Goal: Task Accomplishment & Management: Use online tool/utility

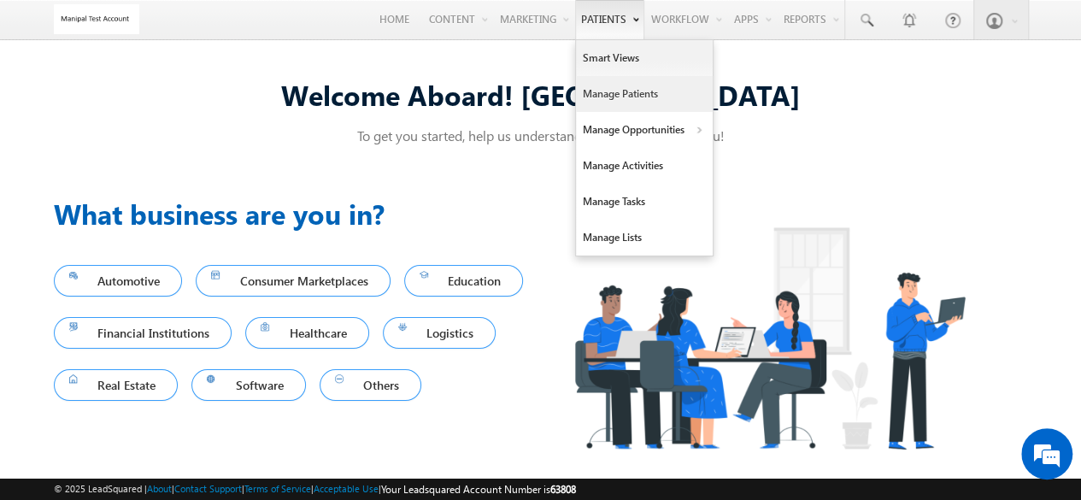
click at [663, 82] on link "Manage Patients" at bounding box center [644, 94] width 137 height 36
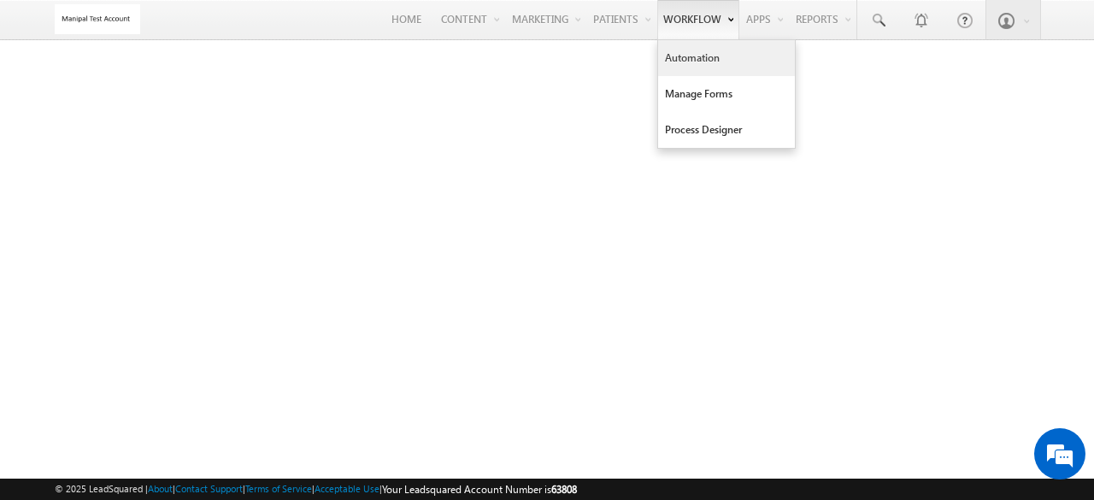
click at [675, 64] on link "Automation" at bounding box center [726, 58] width 137 height 36
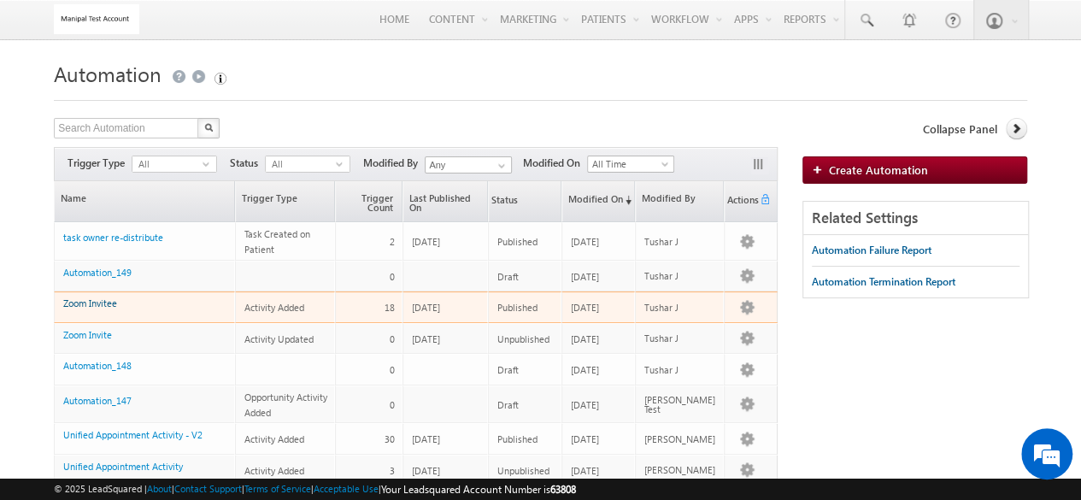
click at [109, 306] on link "Zoom Invitee" at bounding box center [90, 302] width 54 height 11
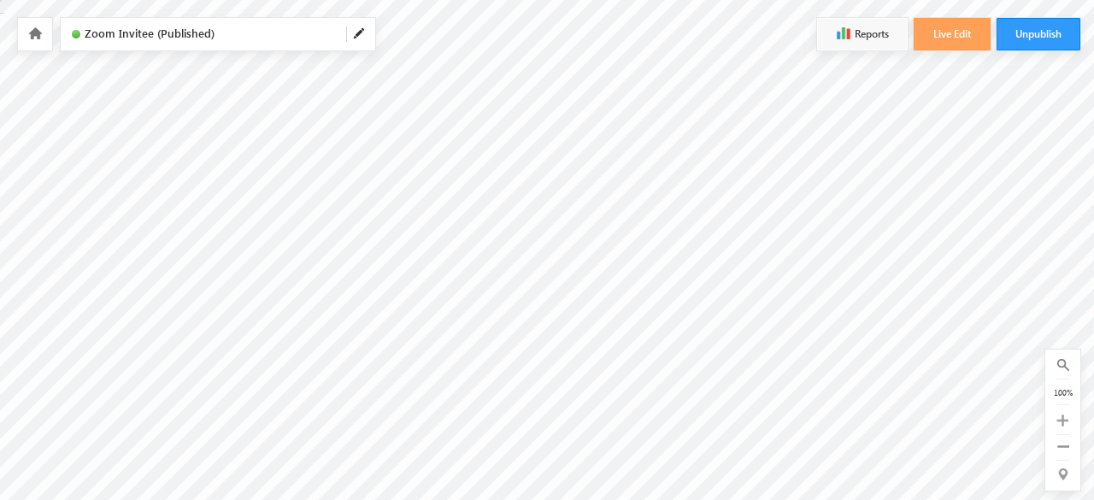
click at [29, 28] on icon at bounding box center [35, 33] width 14 height 12
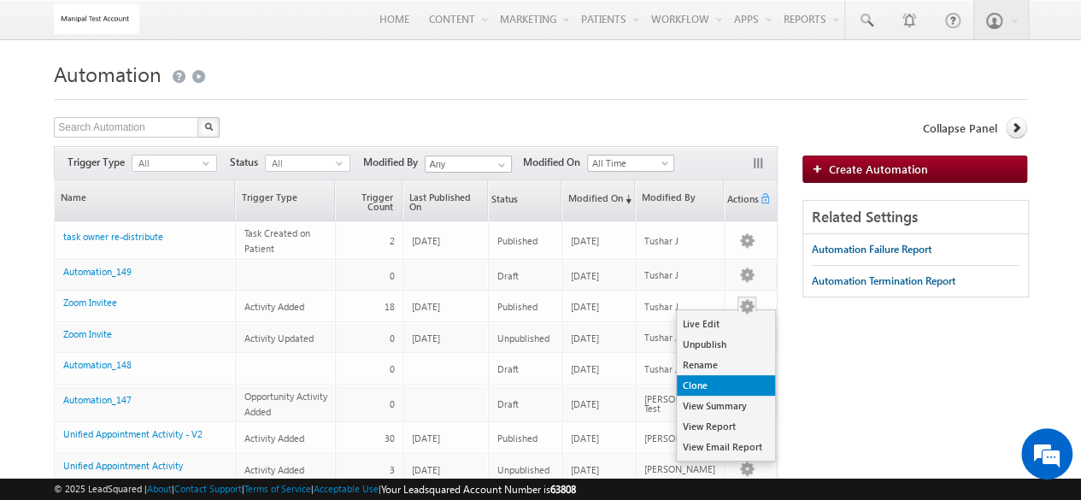
click at [697, 387] on link "Clone" at bounding box center [726, 385] width 98 height 21
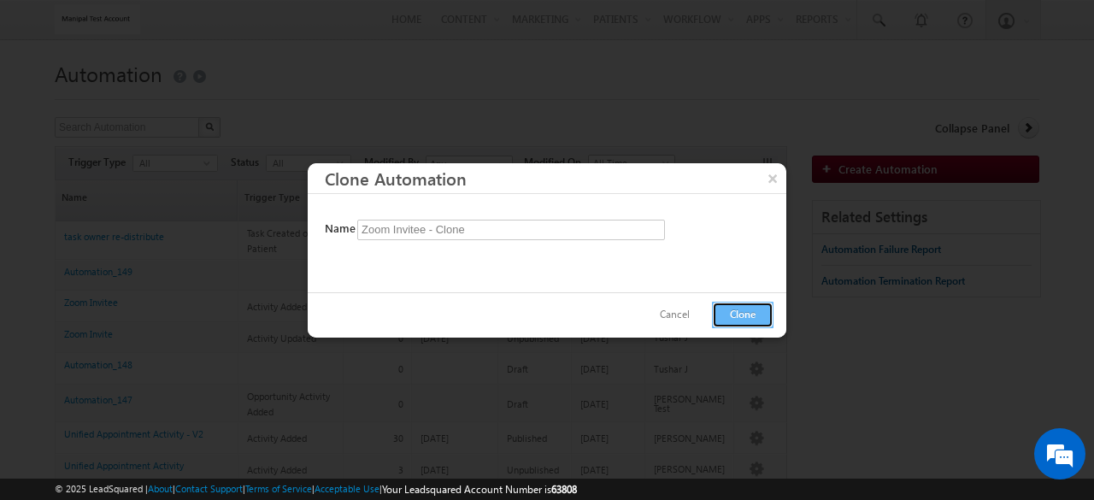
click at [733, 308] on button "Clone" at bounding box center [743, 315] width 62 height 26
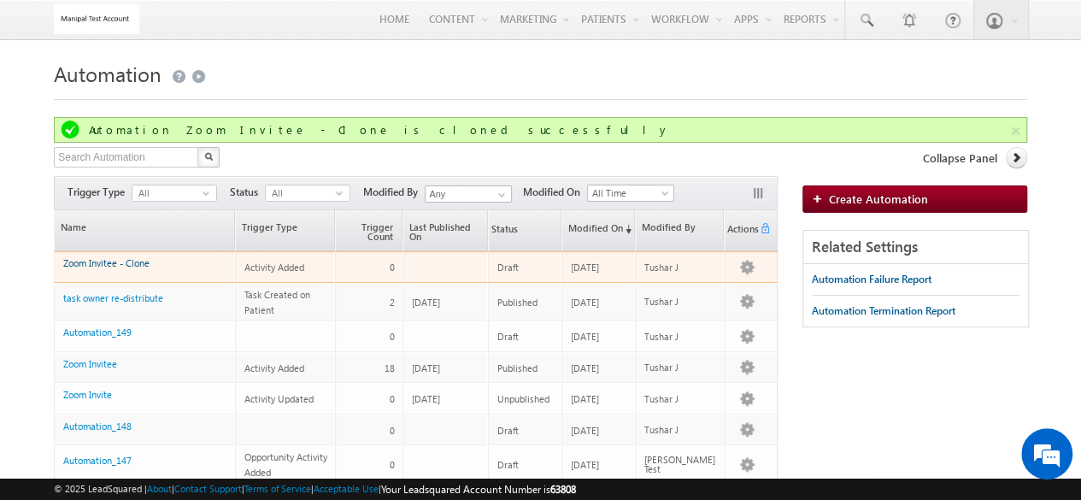
click at [132, 260] on link "Zoom Invitee - Clone" at bounding box center [106, 262] width 86 height 11
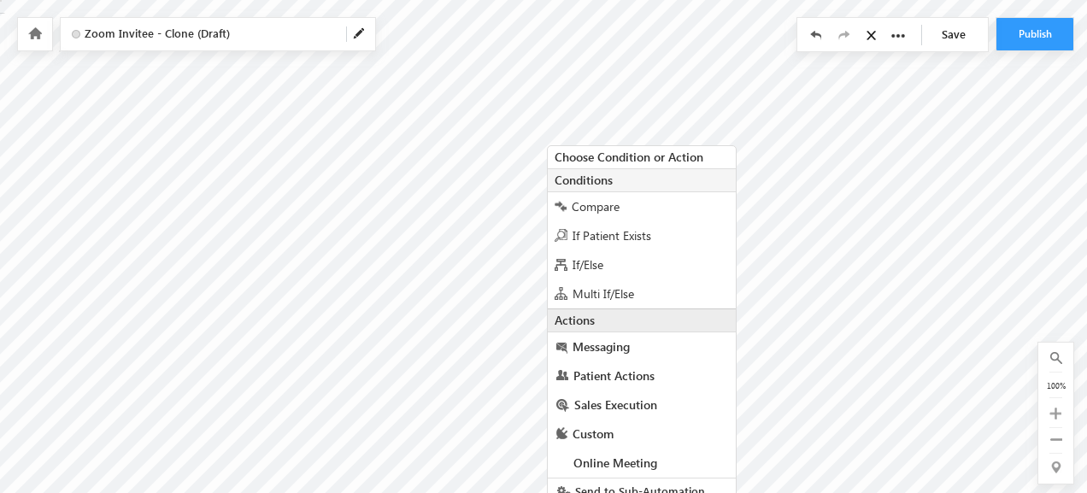
click at [547, 139] on div "Choose Condition or Action Conditions Compare If Patient Exists If/Else Multi I…" at bounding box center [641, 188] width 208 height 104
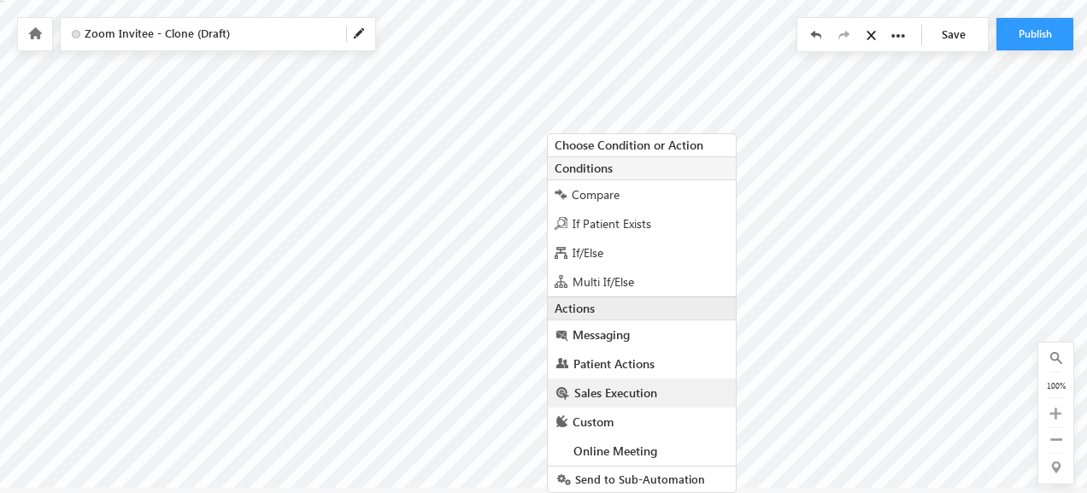
click at [605, 389] on span "Sales Execution" at bounding box center [615, 392] width 83 height 16
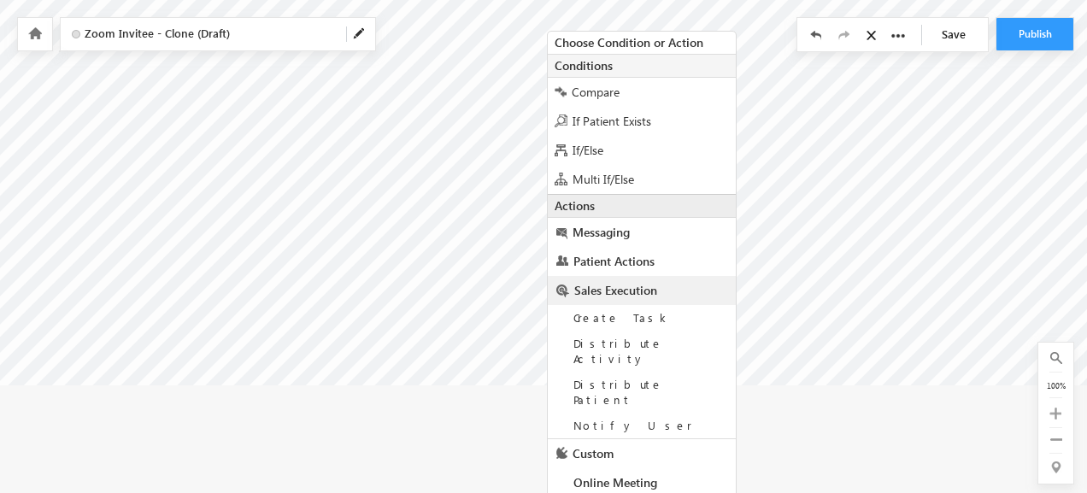
scroll to position [118, 0]
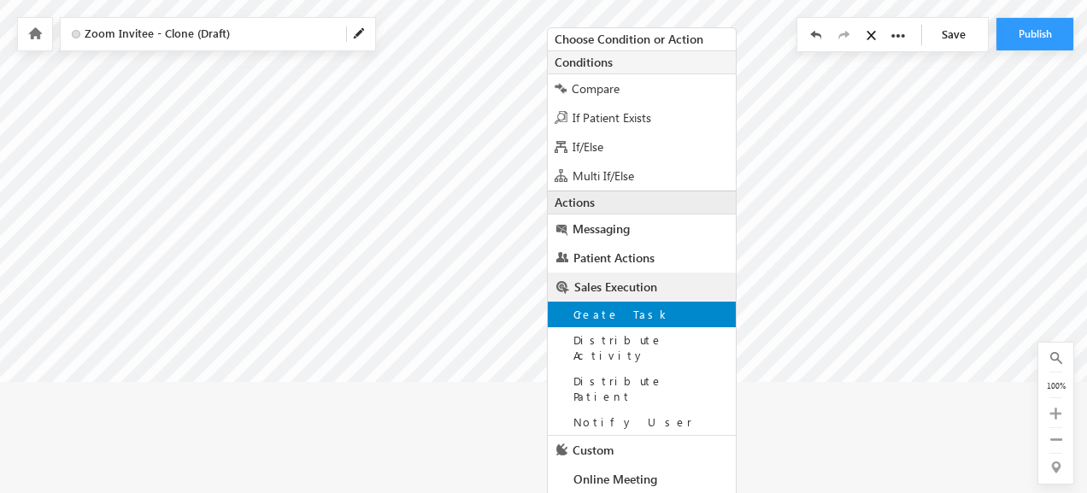
click at [619, 314] on span "Create Task" at bounding box center [621, 314] width 97 height 15
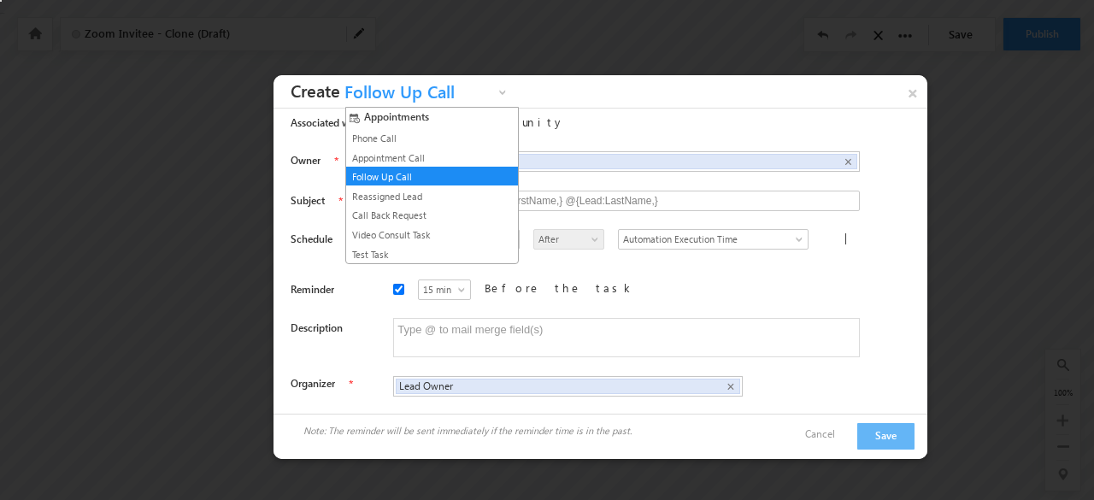
click at [438, 85] on span "Follow Up Call" at bounding box center [417, 96] width 154 height 26
click at [412, 142] on link "Phone Call" at bounding box center [425, 138] width 155 height 15
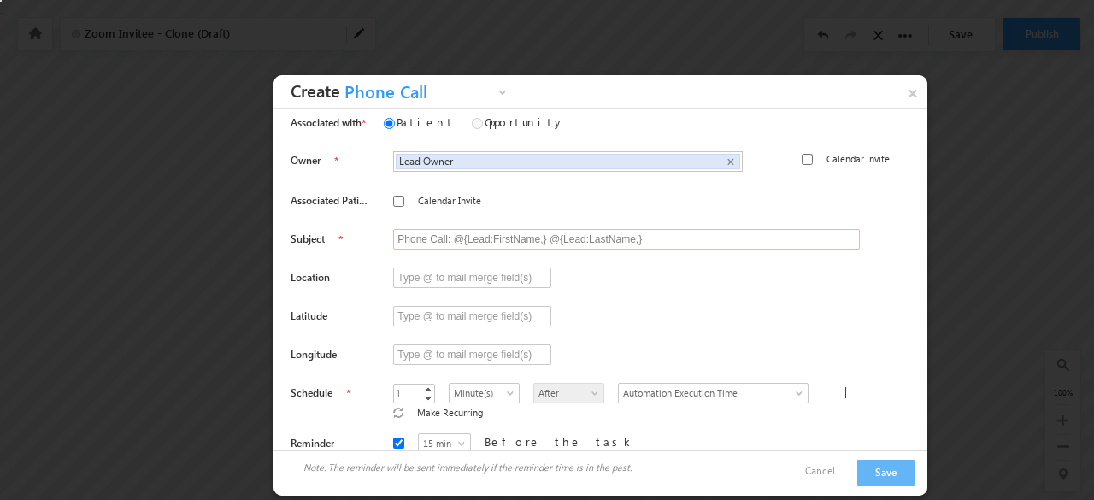
click at [473, 241] on input "Phone Call: @{Lead:FirstName,} @{Lead:LastName,}" at bounding box center [626, 239] width 466 height 21
click at [342, 201] on label "Associated Patient" at bounding box center [329, 200] width 79 height 15
click at [430, 193] on label "Calendar Invite" at bounding box center [449, 200] width 63 height 15
click at [404, 196] on input "Calendar Invite" at bounding box center [398, 201] width 11 height 11
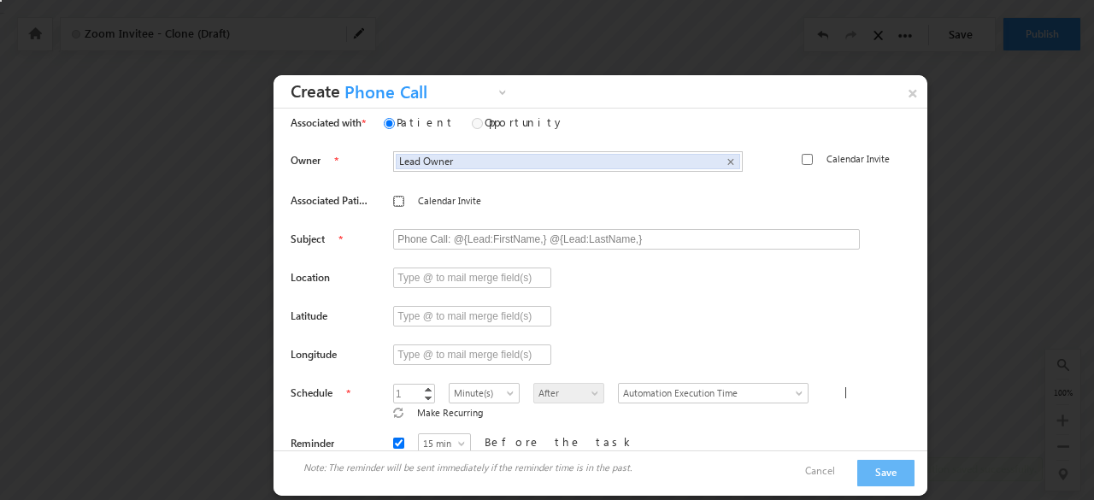
checkbox input "true"
click at [419, 232] on input "Phone Call: @{Lead:FirstName,} @{Lead:LastName,}" at bounding box center [626, 239] width 466 height 21
click at [460, 278] on input "text" at bounding box center [472, 277] width 158 height 21
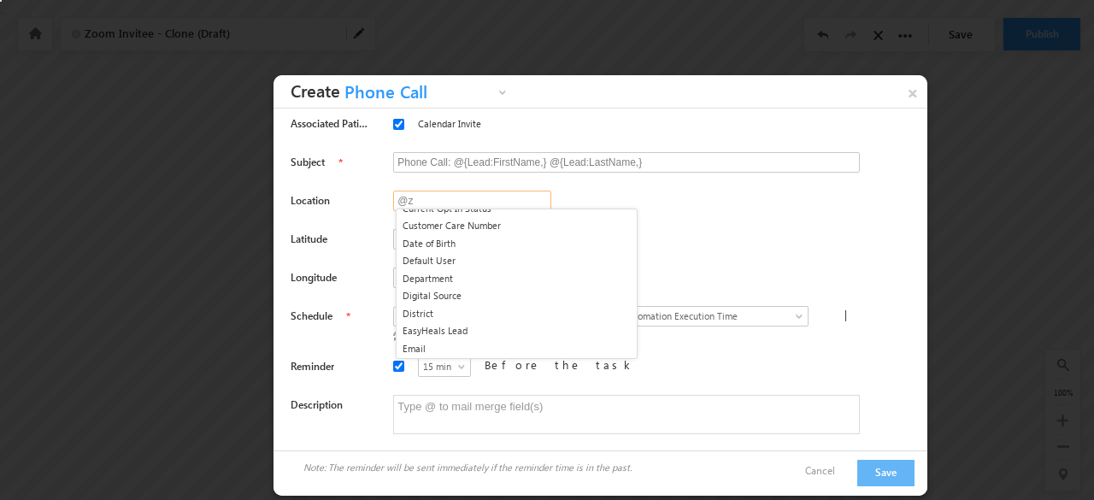
scroll to position [713, 0]
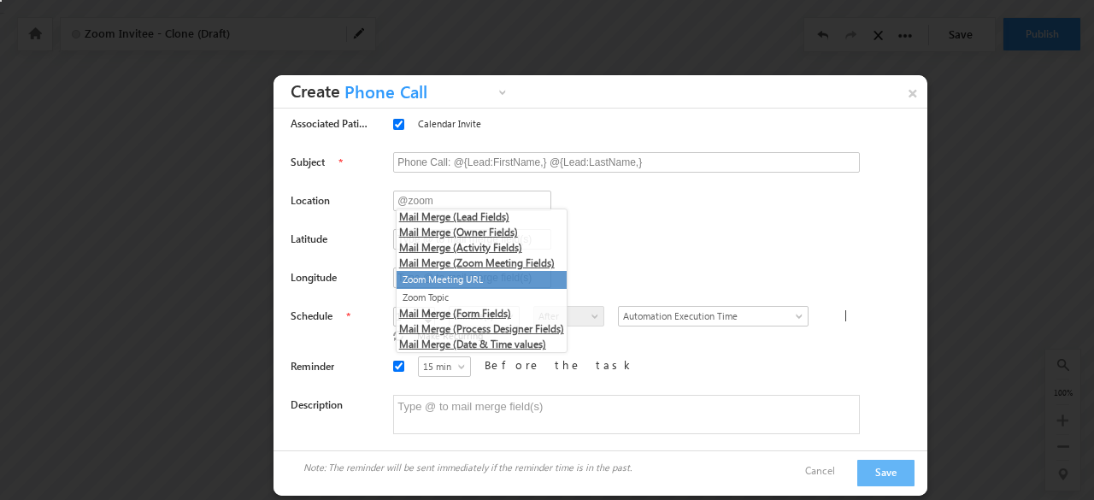
click at [489, 275] on li "Zoom Meeting URL" at bounding box center [481, 280] width 170 height 18
type input "@{Activity:mx_Custom_2,}"
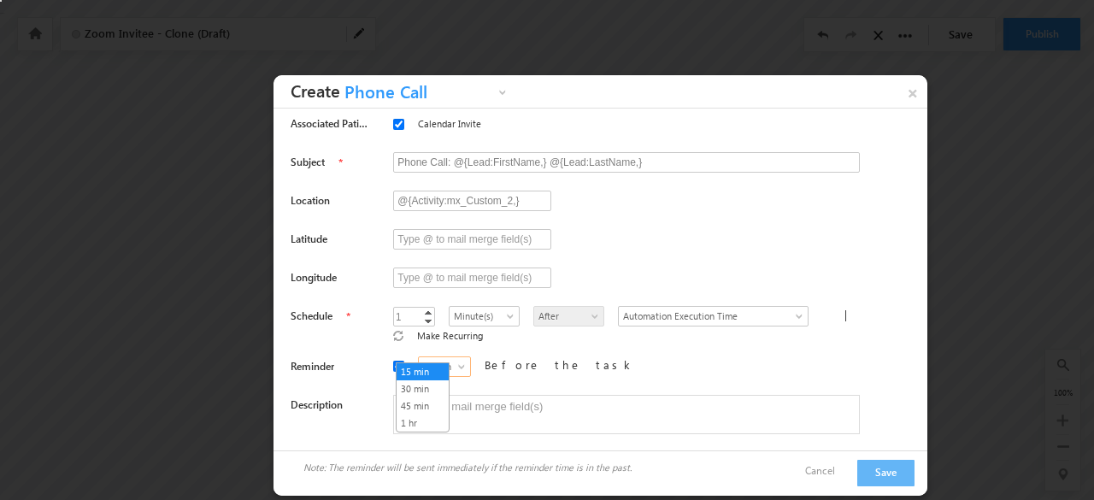
click at [428, 359] on span "15 min" at bounding box center [445, 366] width 52 height 15
click at [425, 381] on link "30 min" at bounding box center [422, 388] width 52 height 15
click at [475, 395] on textarea at bounding box center [626, 414] width 466 height 39
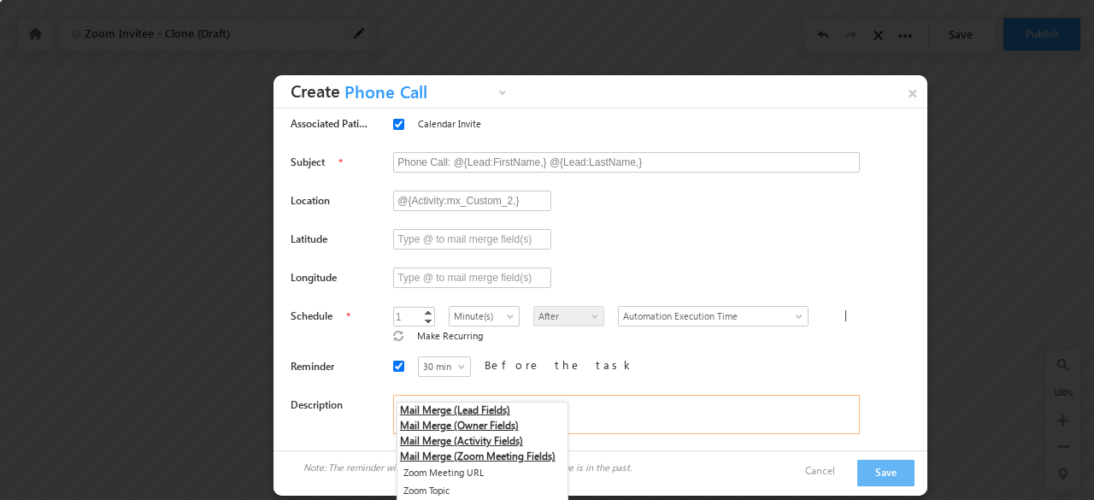
scroll to position [104, 0]
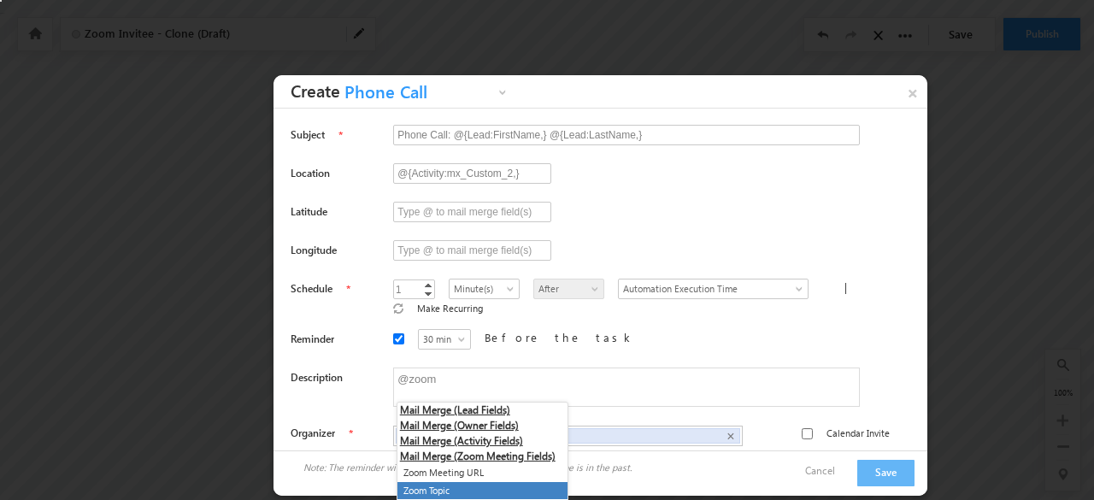
click at [443, 482] on li "Zoom Topic" at bounding box center [482, 491] width 170 height 18
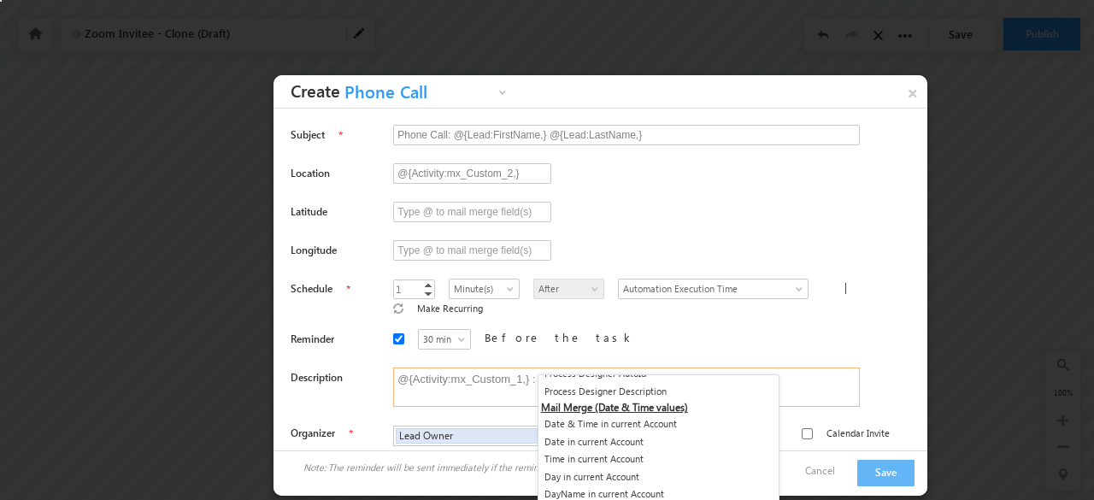
scroll to position [4477, 0]
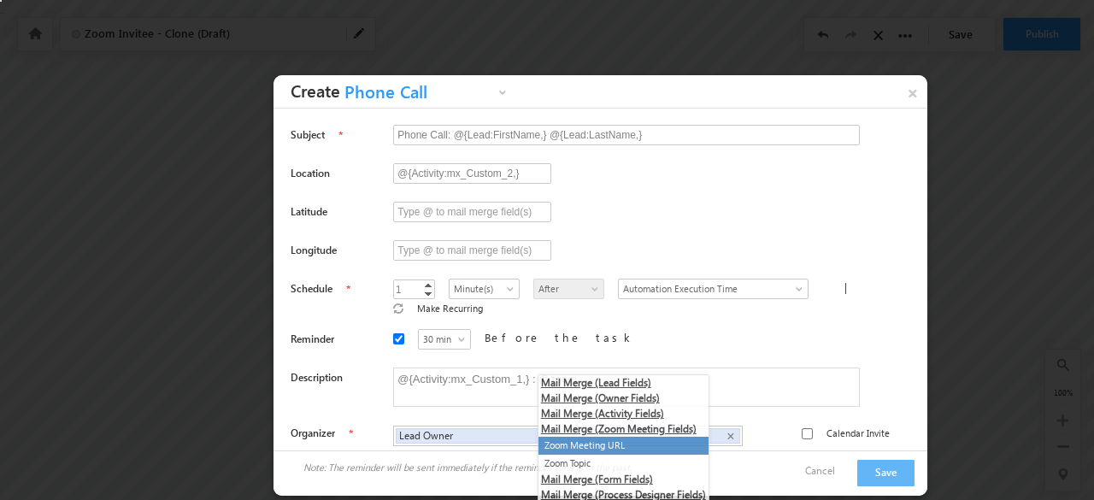
click at [601, 442] on li "Zoom Meeting URL" at bounding box center [623, 446] width 170 height 18
type textarea "@{Activity:mx_Custom_1,} : @{Activity:mx_Custom_2,}"
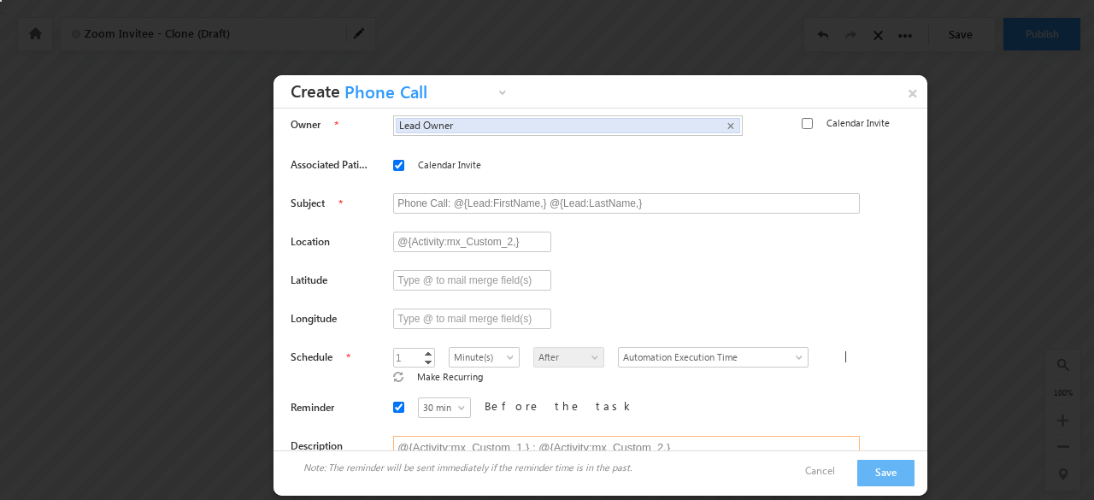
scroll to position [0, 0]
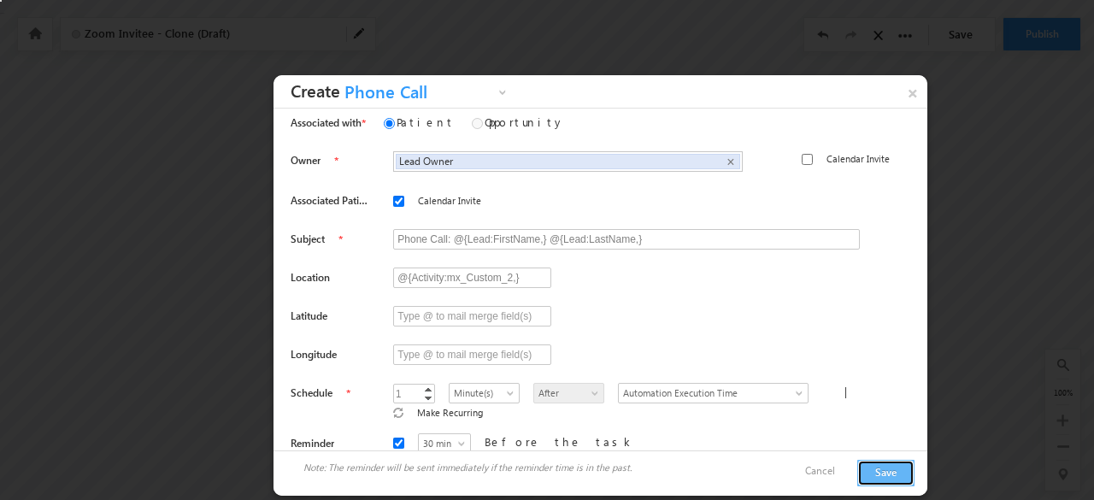
click at [868, 466] on button "Save" at bounding box center [885, 473] width 57 height 26
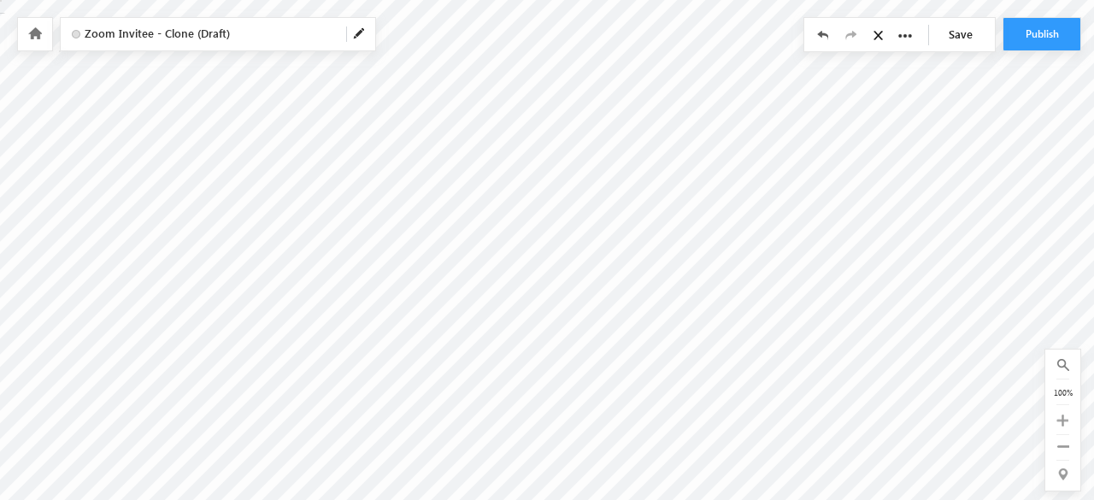
click at [978, 35] on link "Save" at bounding box center [965, 34] width 60 height 32
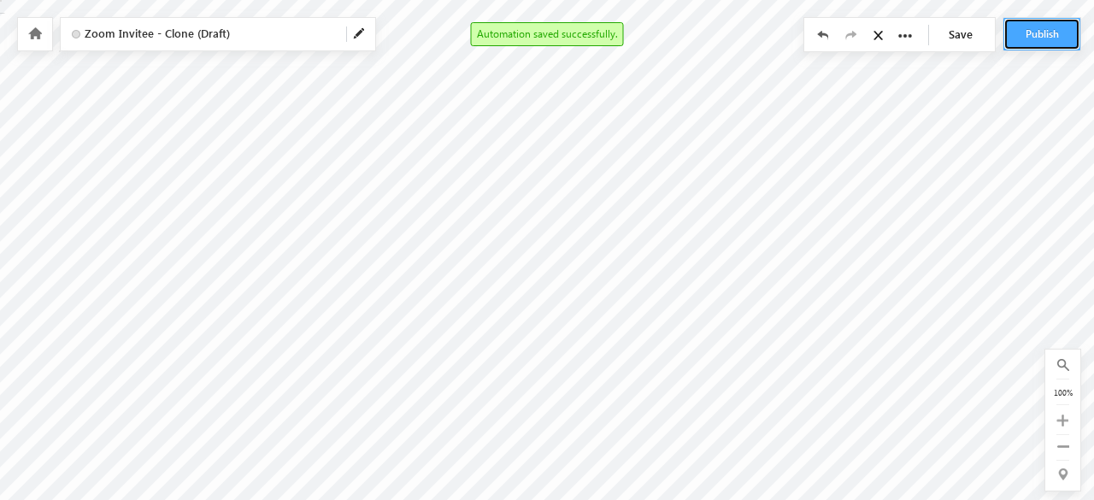
click at [1035, 39] on button "Publish" at bounding box center [1041, 34] width 77 height 32
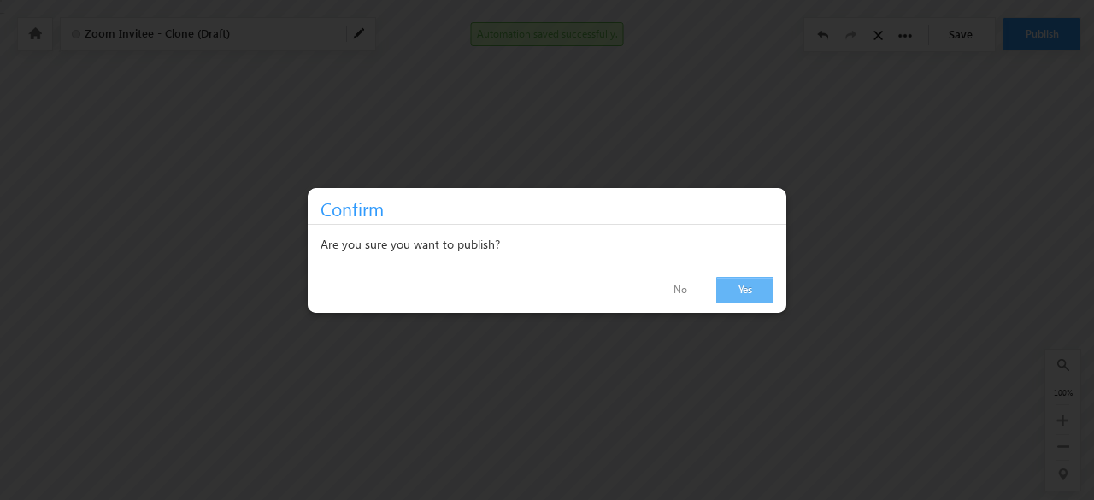
click at [743, 293] on link "Yes" at bounding box center [744, 290] width 57 height 26
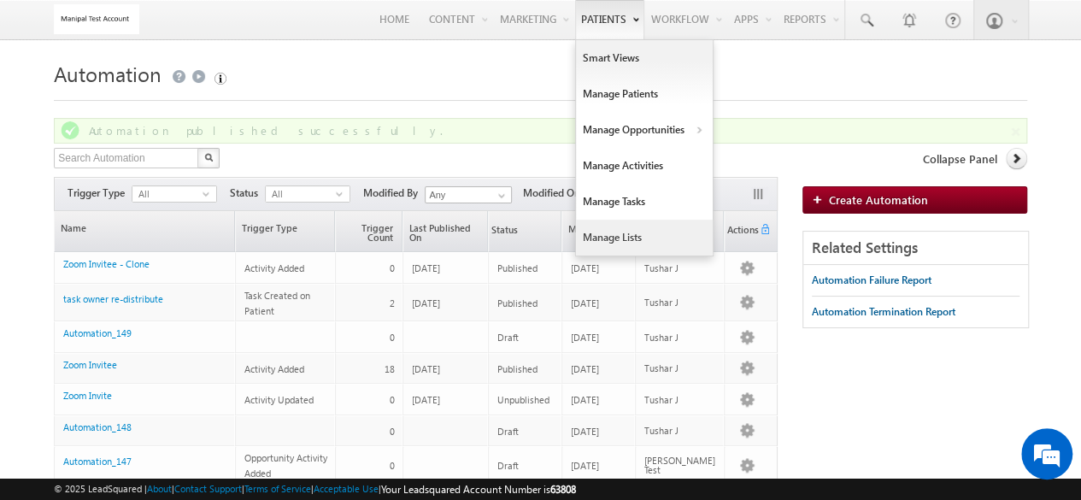
click at [626, 232] on link "Manage Lists" at bounding box center [644, 238] width 137 height 36
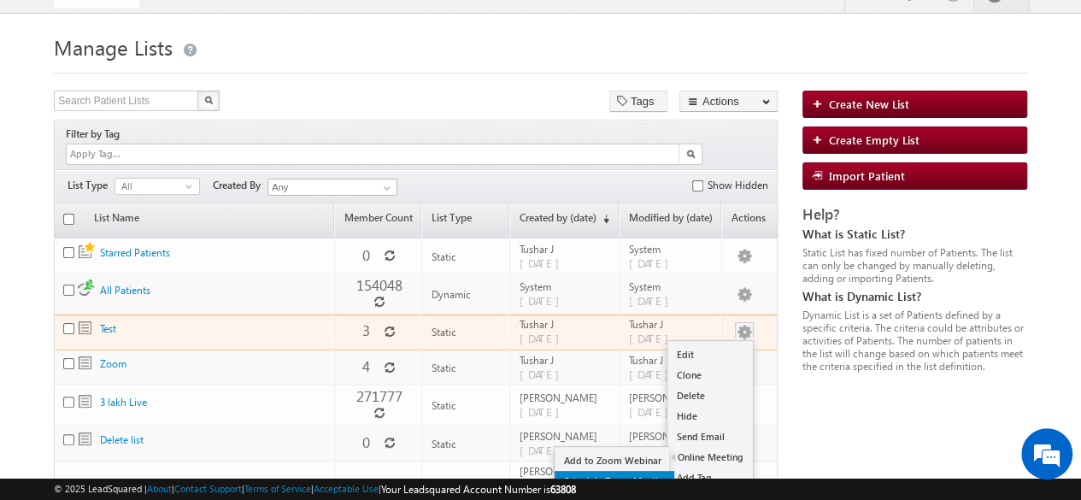
click at [613, 471] on link "Schedule Zoom Meeting" at bounding box center [614, 481] width 120 height 21
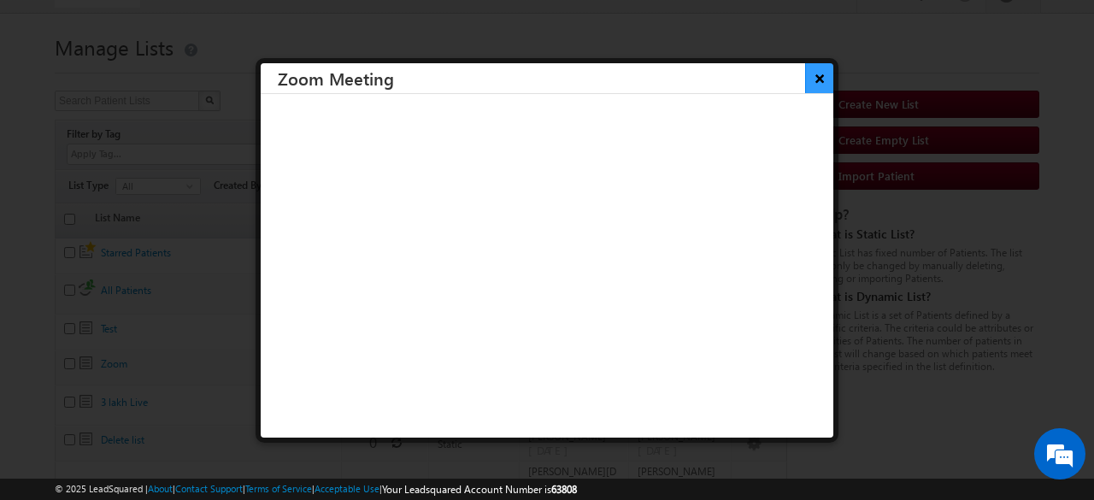
click at [806, 71] on button "×" at bounding box center [819, 78] width 28 height 30
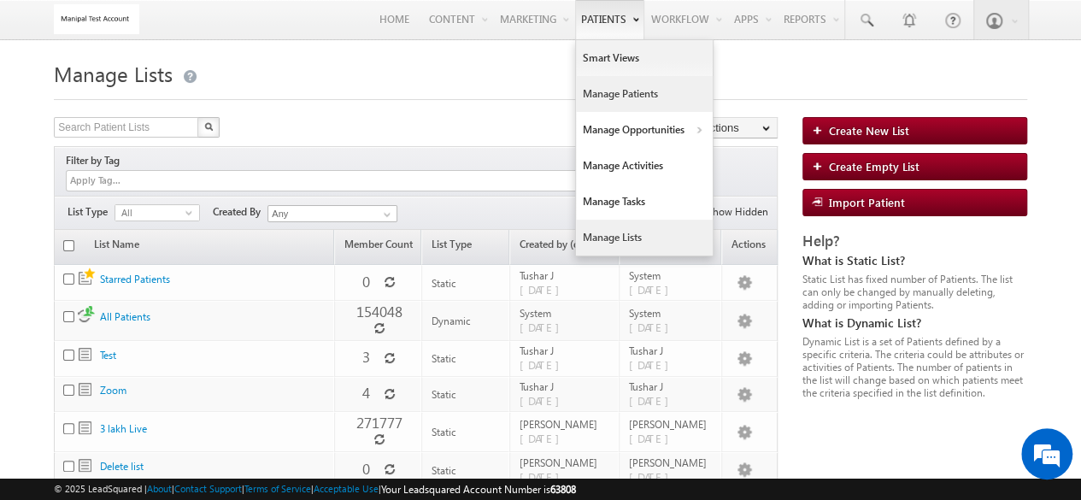
click at [593, 90] on link "Manage Patients" at bounding box center [644, 94] width 137 height 36
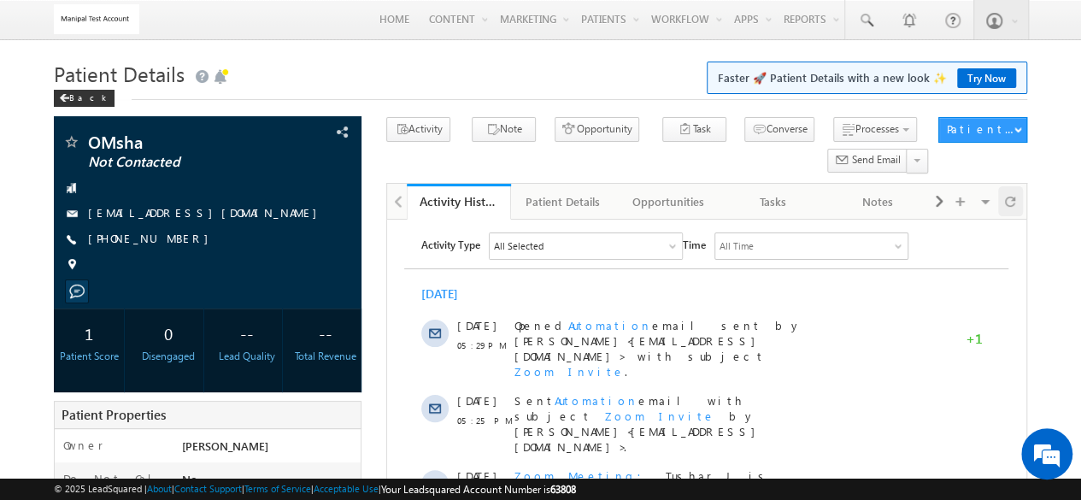
click at [1017, 201] on div at bounding box center [1010, 201] width 25 height 30
click at [752, 196] on div "Tasks" at bounding box center [773, 201] width 76 height 21
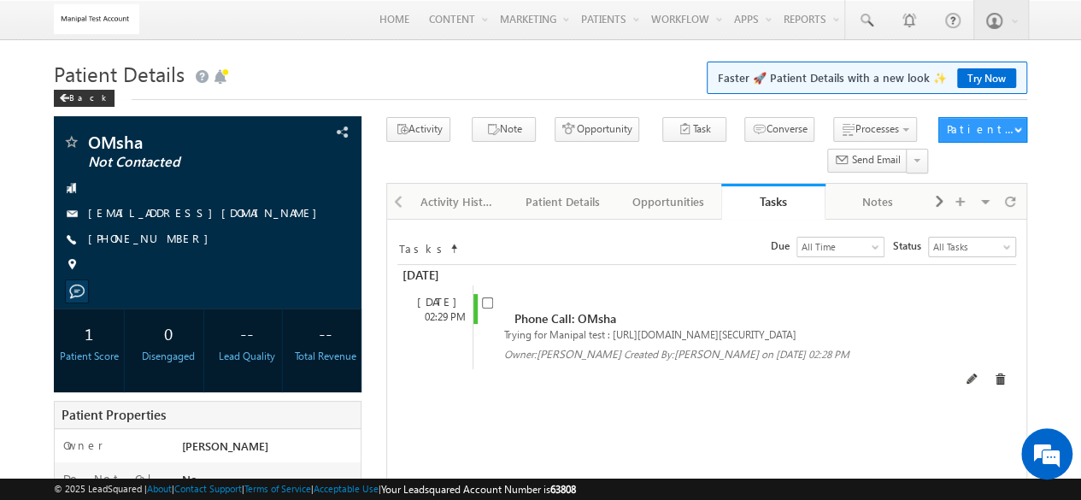
click at [665, 307] on div "Phone Call: OMsha" at bounding box center [709, 310] width 454 height 32
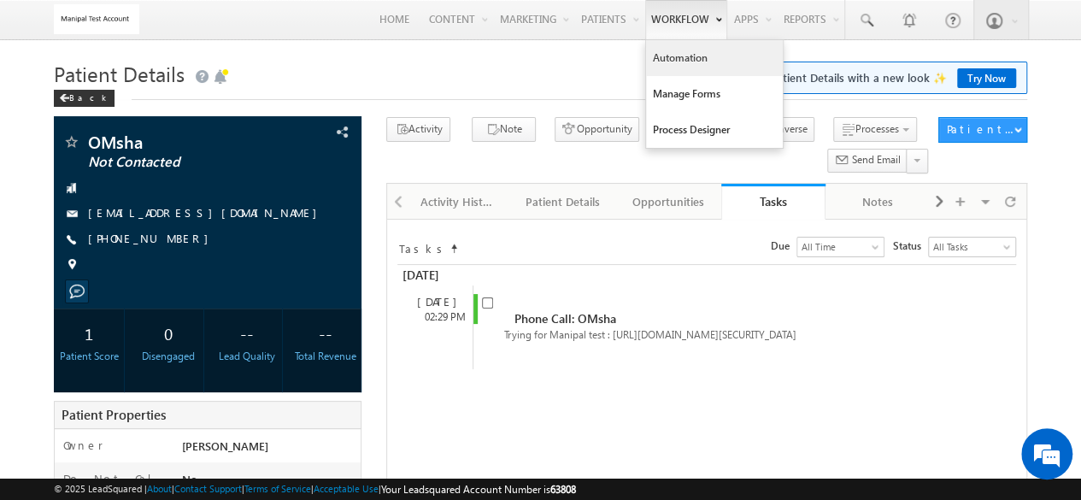
click at [678, 70] on link "Automation" at bounding box center [714, 58] width 137 height 36
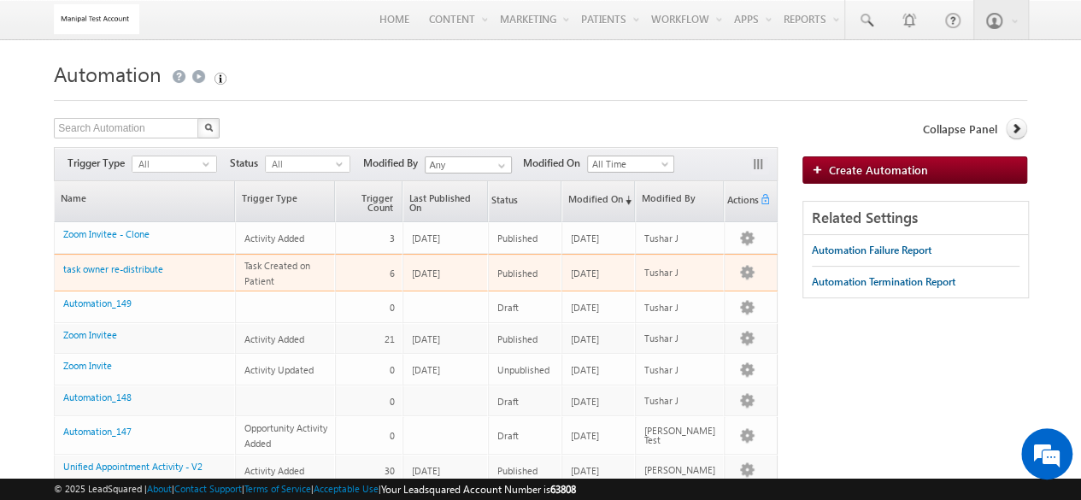
click at [395, 276] on span "6" at bounding box center [392, 272] width 5 height 11
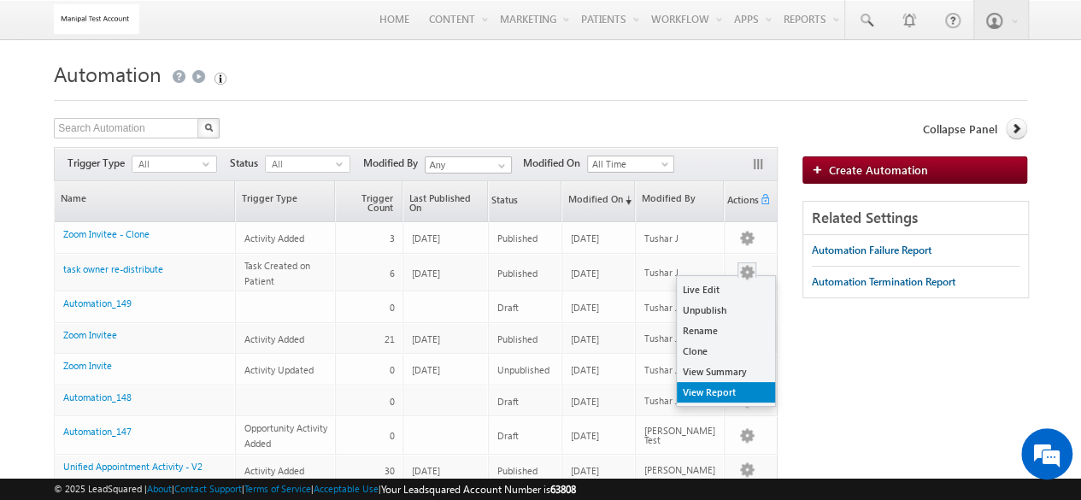
click at [711, 386] on link "View Report" at bounding box center [726, 392] width 98 height 21
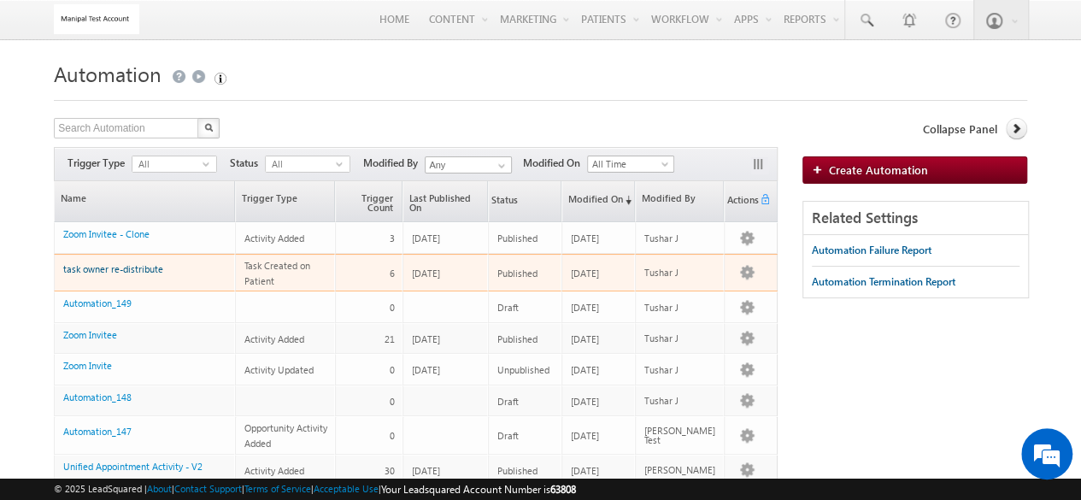
click at [138, 263] on link "task owner re-distribute" at bounding box center [113, 268] width 100 height 11
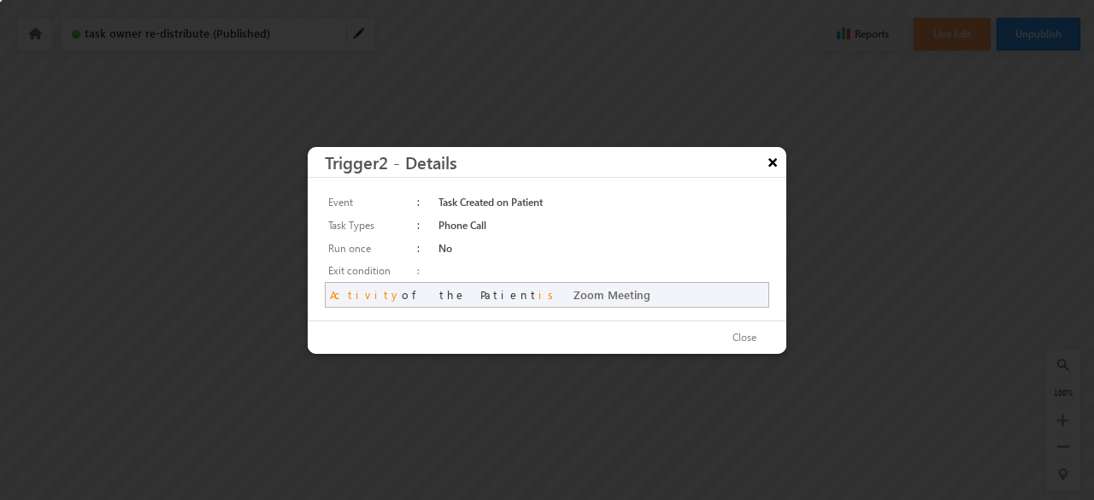
click at [775, 161] on button "×" at bounding box center [772, 162] width 27 height 30
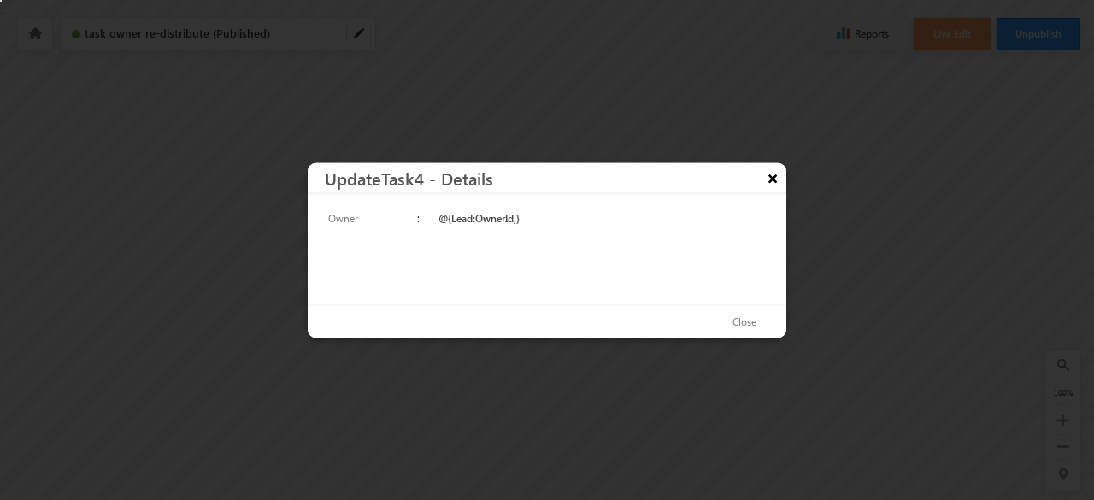
click at [765, 179] on button "×" at bounding box center [772, 177] width 27 height 30
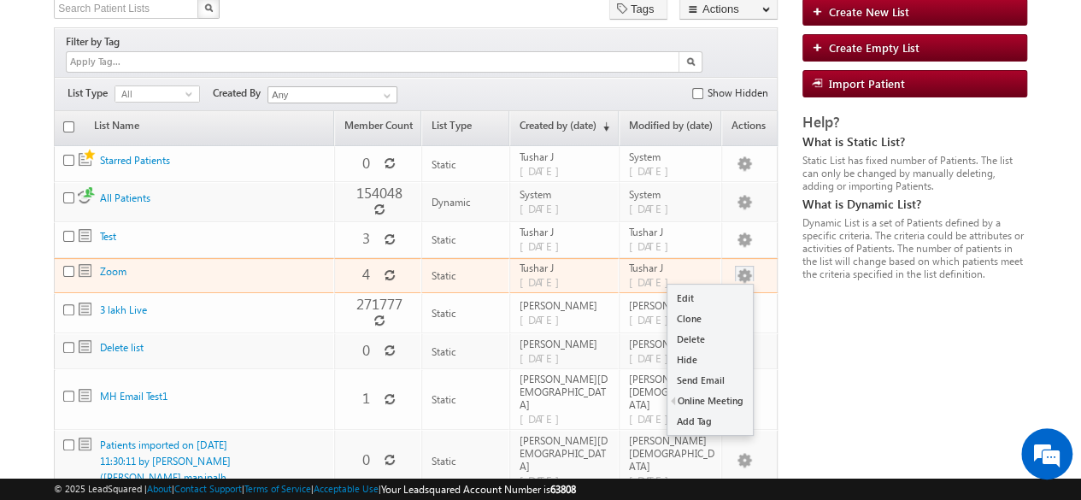
scroll to position [120, 0]
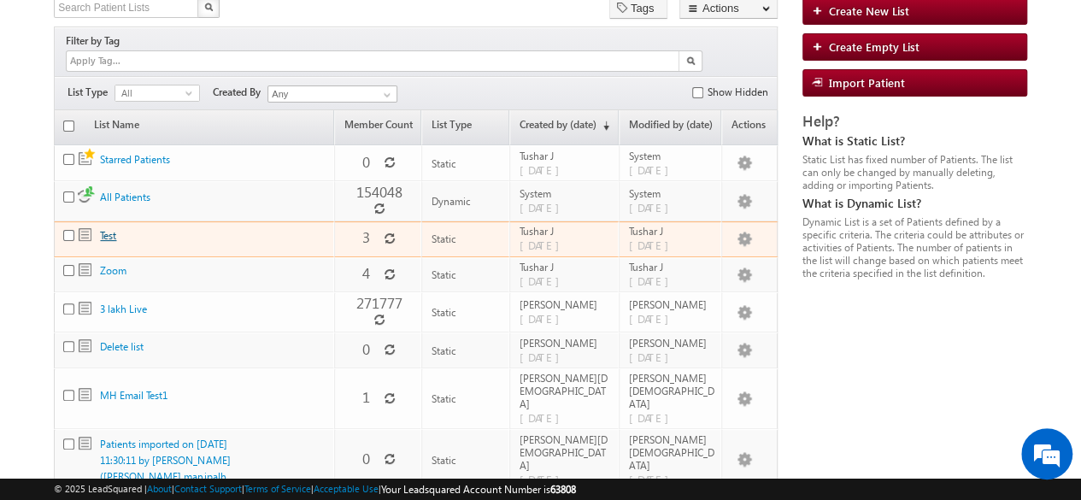
click at [104, 229] on link "Test" at bounding box center [108, 235] width 16 height 13
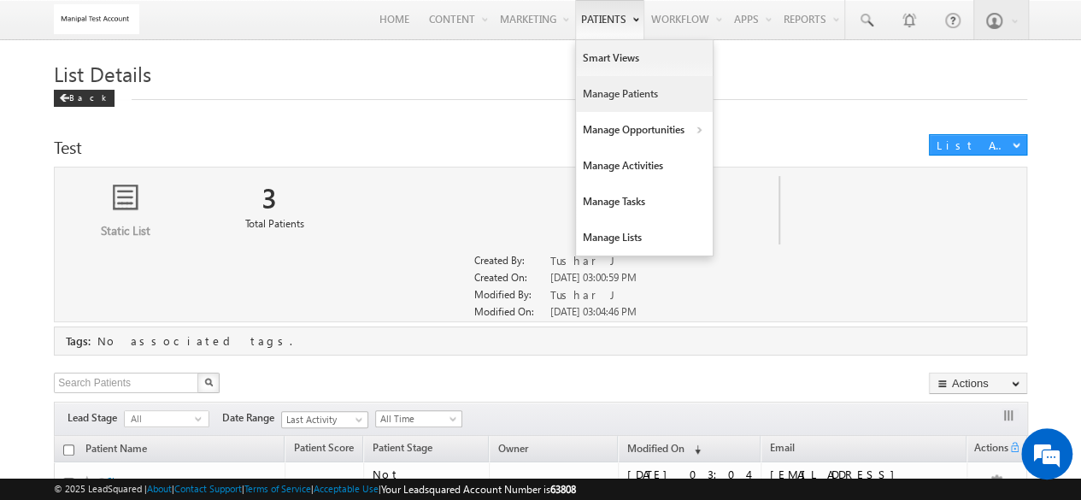
click at [612, 97] on link "Manage Patients" at bounding box center [644, 94] width 137 height 36
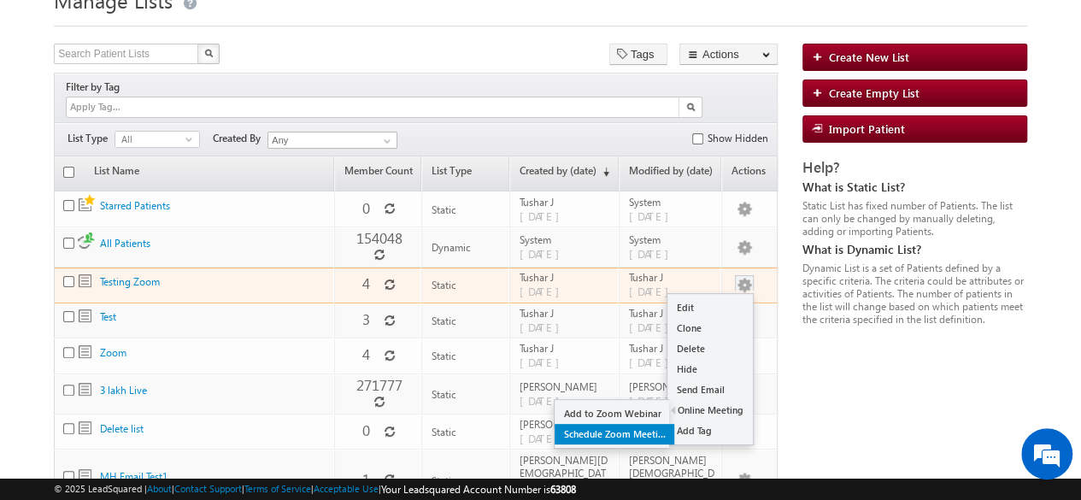
click at [642, 424] on link "Schedule Zoom Meeting" at bounding box center [614, 434] width 120 height 21
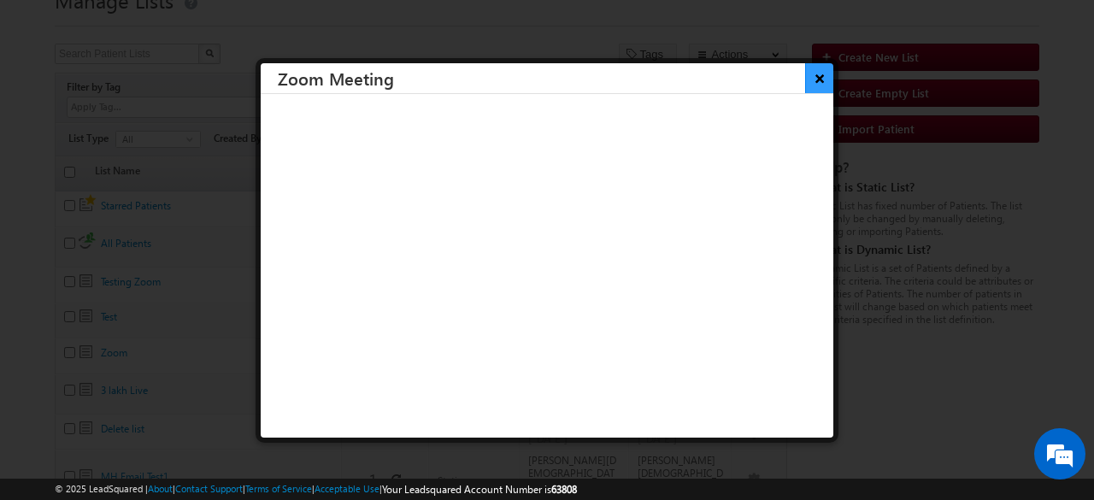
click at [805, 79] on button "×" at bounding box center [819, 78] width 28 height 30
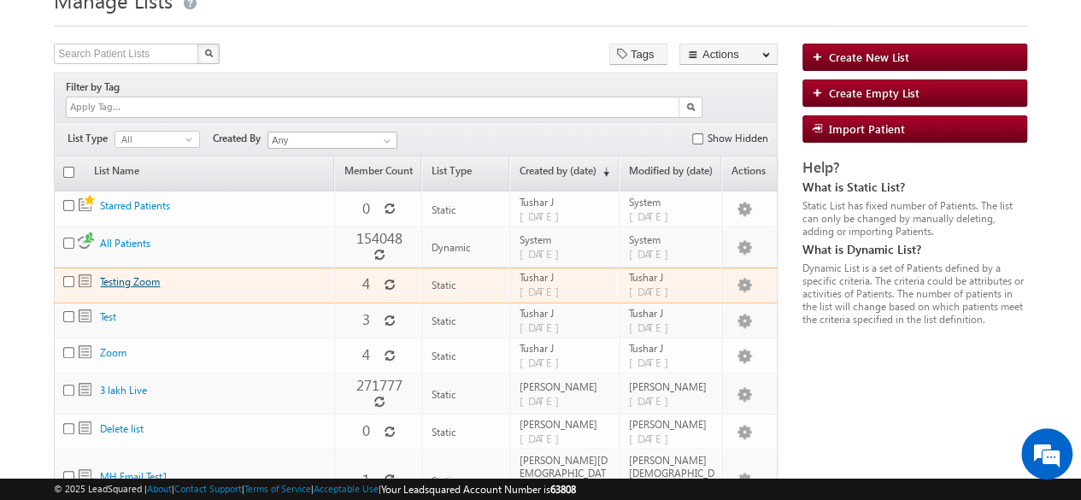
click at [130, 275] on link "Testing Zoom" at bounding box center [130, 281] width 60 height 13
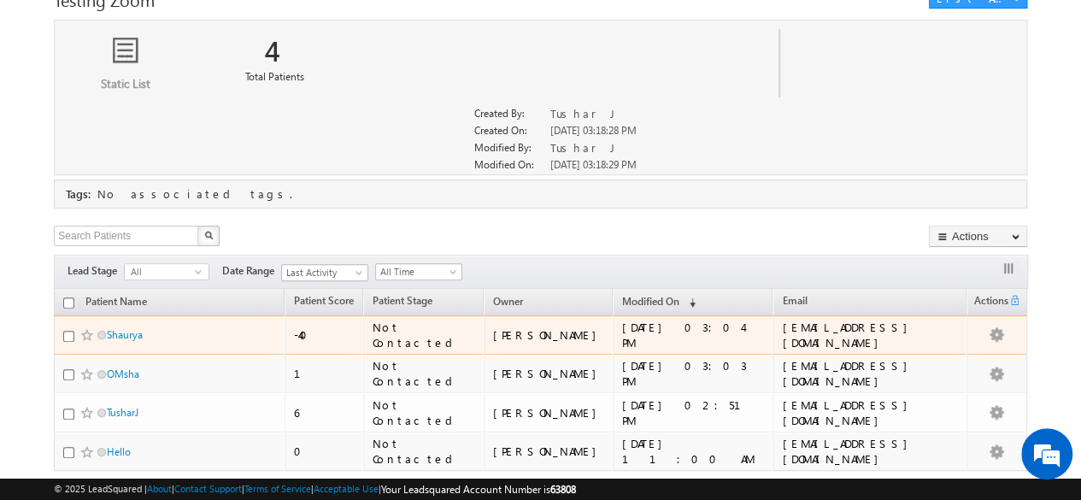
scroll to position [186, 0]
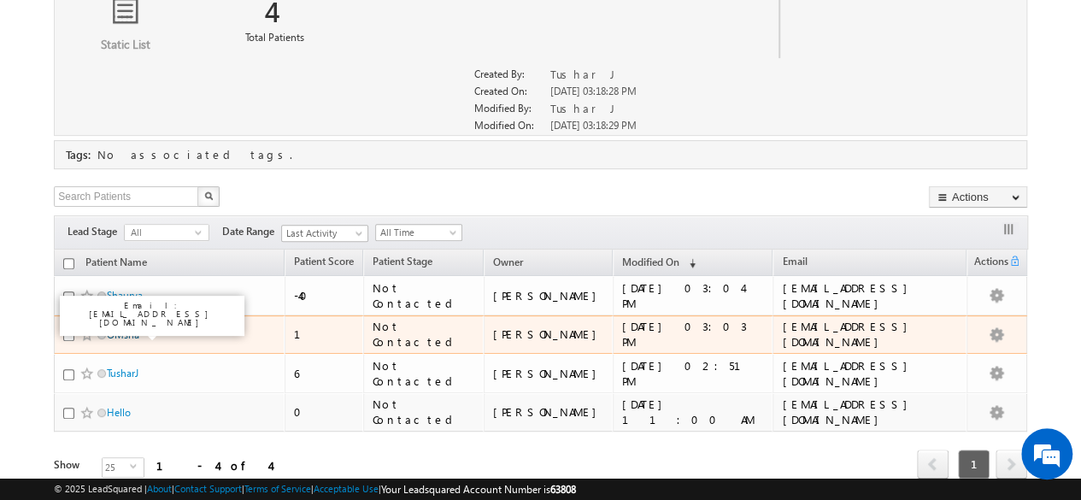
click at [123, 329] on link "OMsha" at bounding box center [123, 334] width 32 height 13
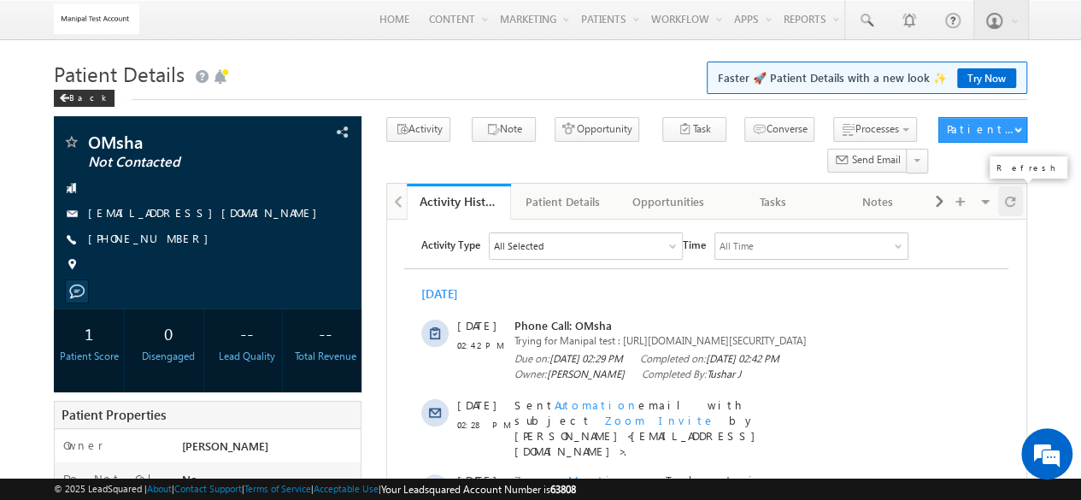
click at [1015, 199] on span at bounding box center [1010, 201] width 10 height 30
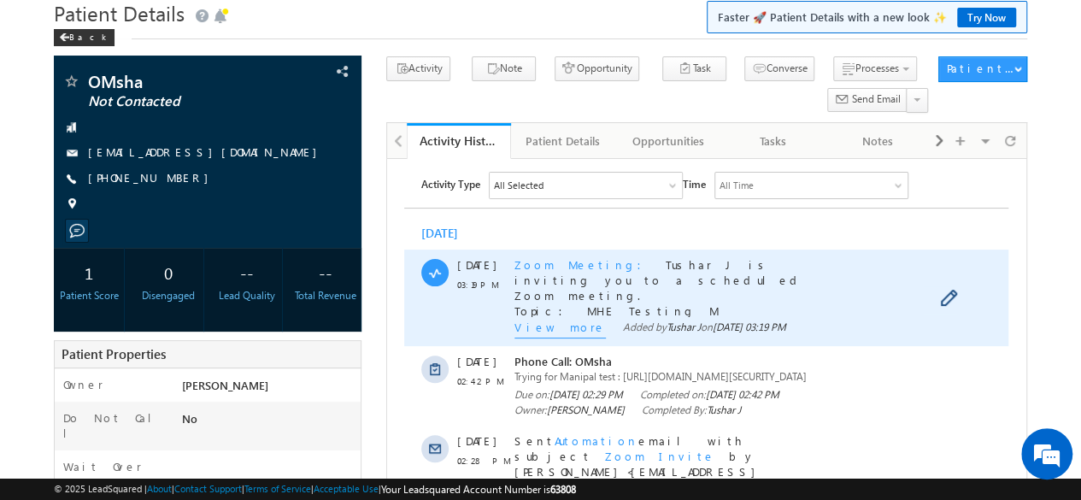
scroll to position [60, 0]
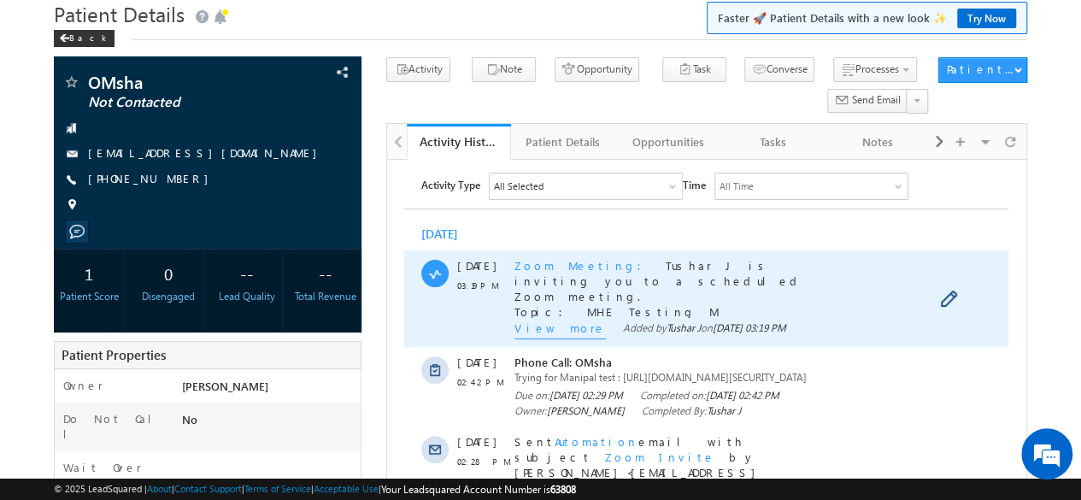
click at [559, 331] on span "View more" at bounding box center [559, 329] width 91 height 19
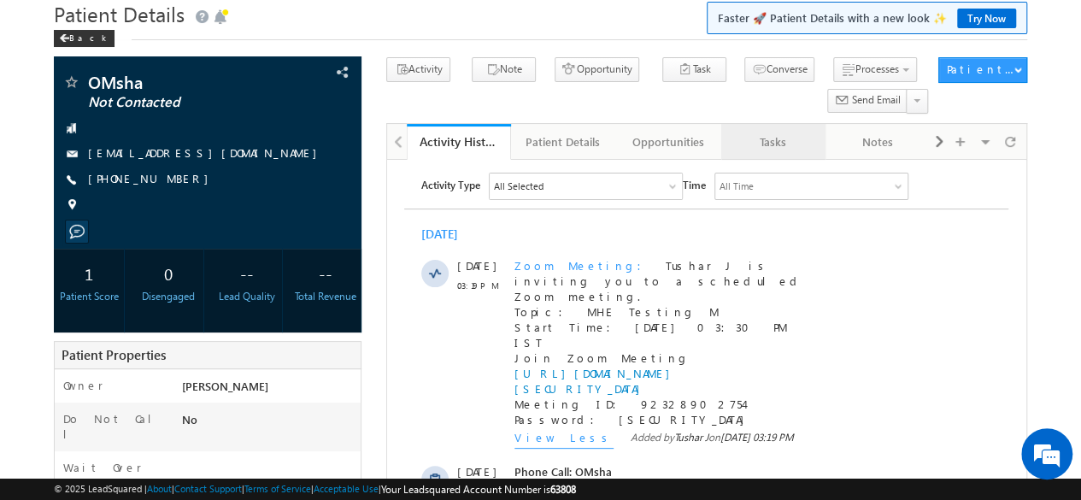
click at [759, 154] on link "Tasks" at bounding box center [773, 142] width 105 height 36
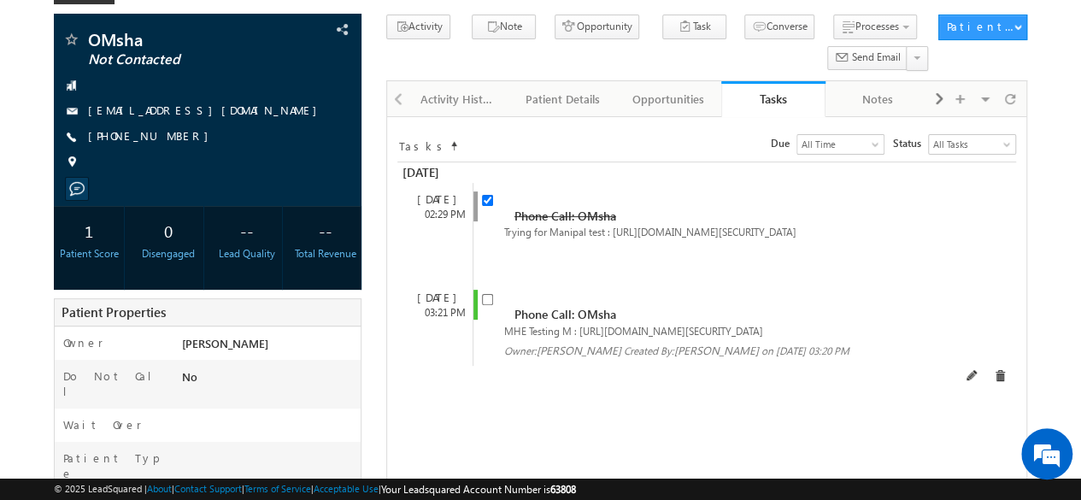
scroll to position [0, 0]
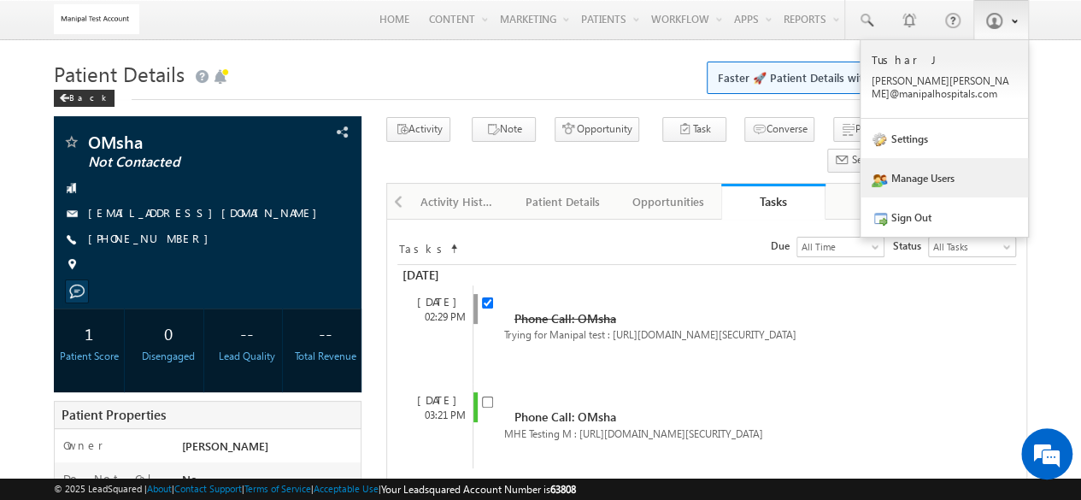
click at [918, 173] on link "Manage Users" at bounding box center [943, 177] width 167 height 39
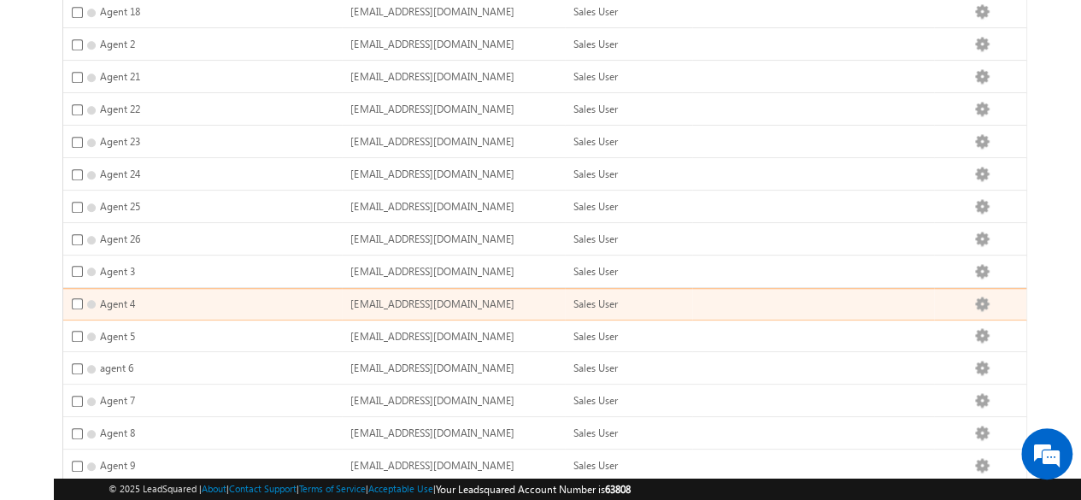
scroll to position [636, 0]
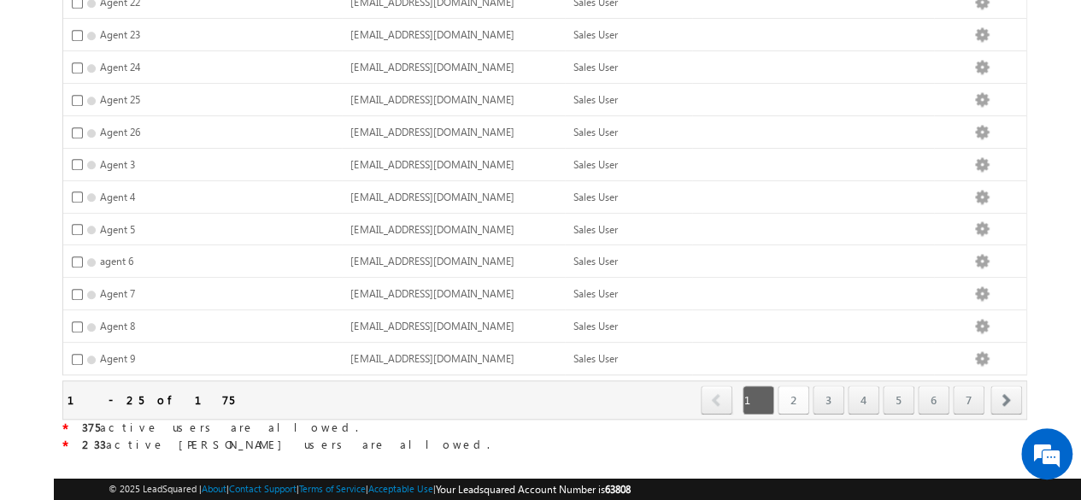
click at [788, 385] on link "2" at bounding box center [793, 399] width 32 height 29
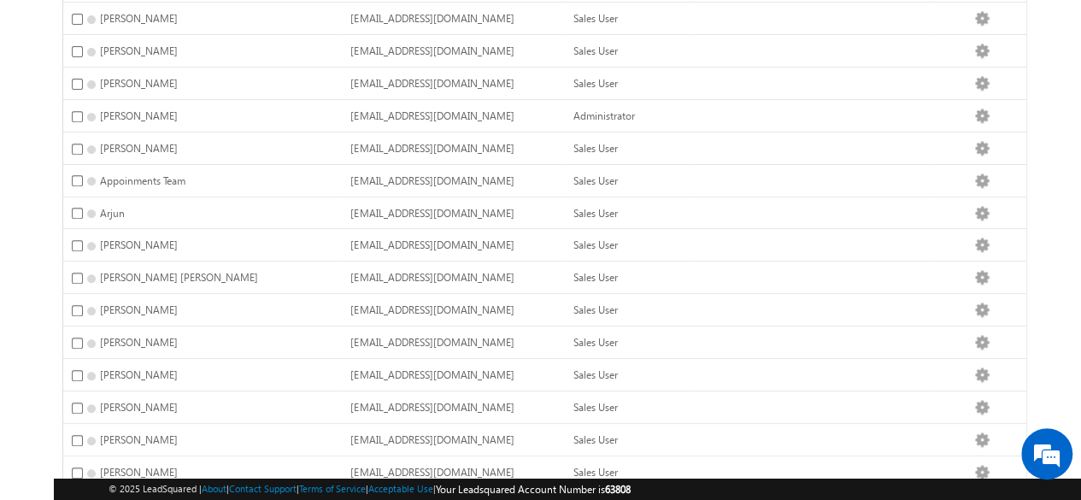
scroll to position [0, 0]
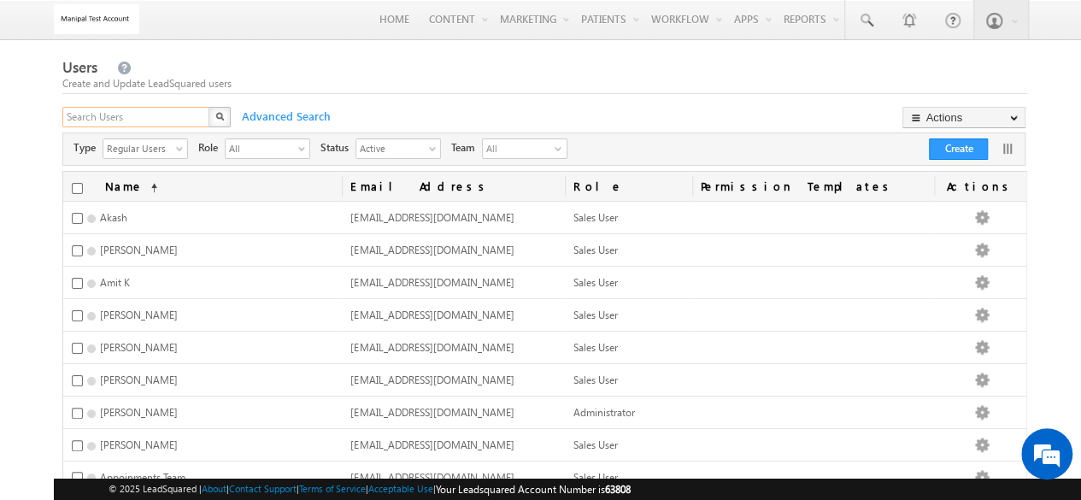
click at [121, 111] on input "text" at bounding box center [136, 117] width 149 height 21
type input "tushar"
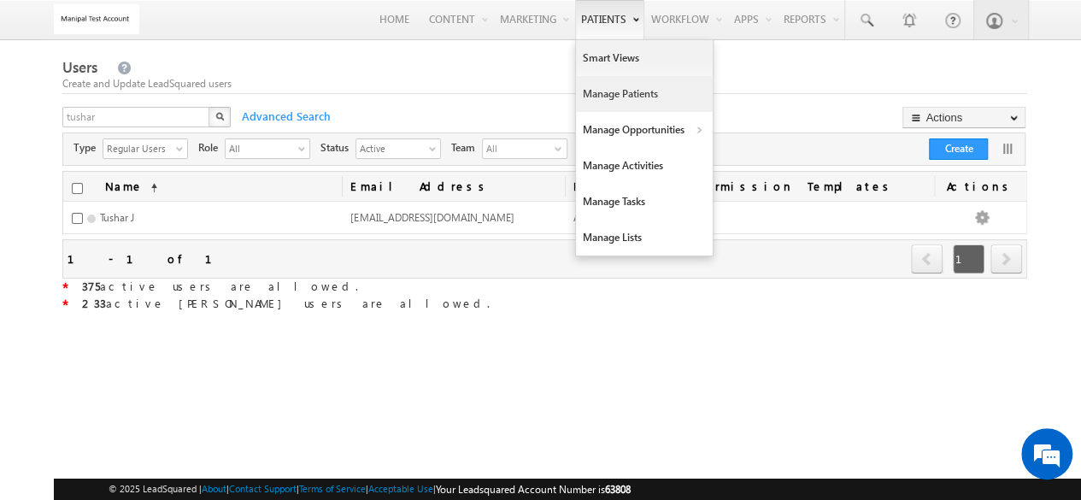
click at [595, 103] on link "Manage Patients" at bounding box center [644, 94] width 137 height 36
